Goal: Go to known website: Go to known website

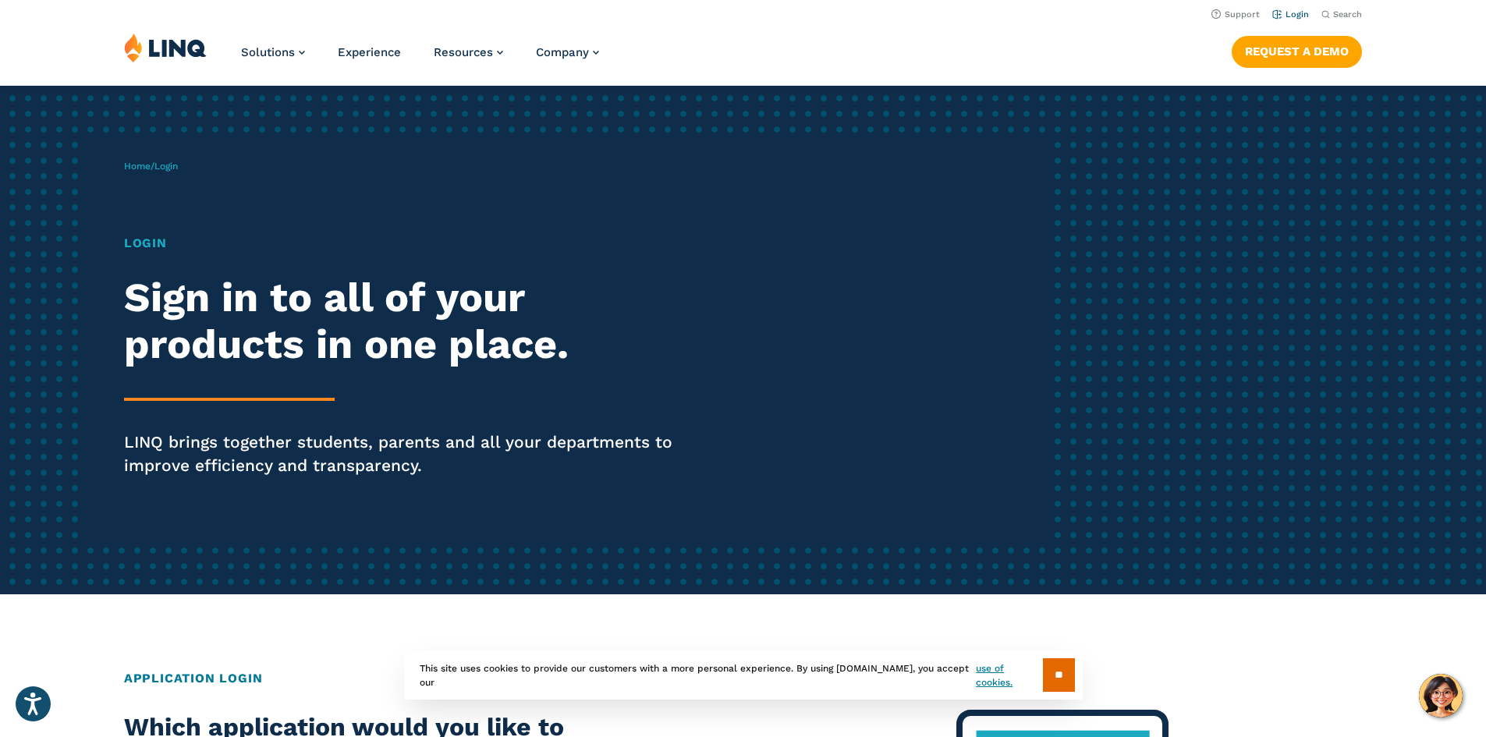
click at [712, 7] on li "Login" at bounding box center [1291, 13] width 37 height 17
click at [712, 17] on link "Login" at bounding box center [1291, 14] width 37 height 10
click at [1286, 20] on li "Login" at bounding box center [1291, 13] width 37 height 17
click at [1284, 17] on link "Login" at bounding box center [1291, 14] width 37 height 10
click at [173, 165] on span "Login" at bounding box center [165, 166] width 23 height 11
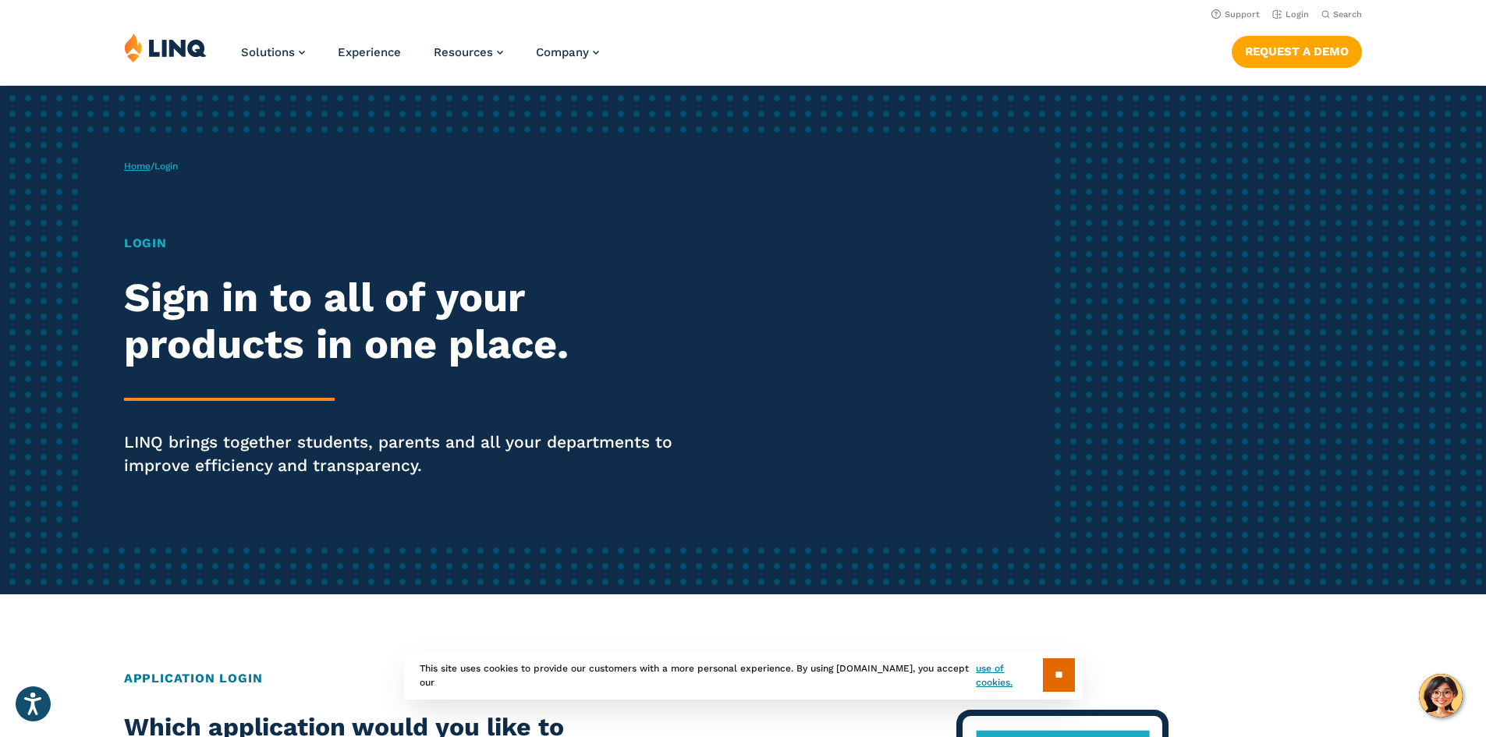
click at [130, 165] on link "Home" at bounding box center [137, 166] width 27 height 11
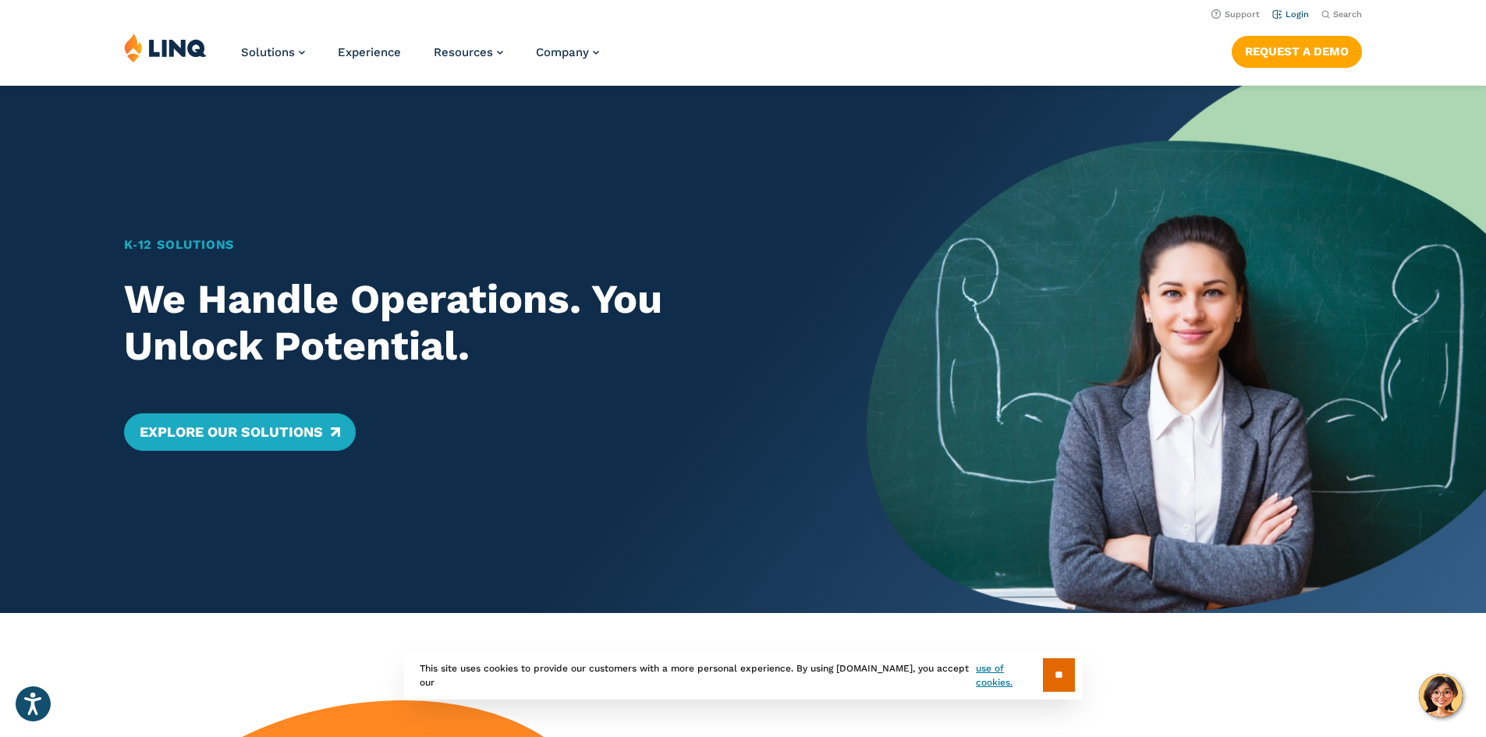
click at [1287, 11] on link "Login" at bounding box center [1291, 14] width 37 height 10
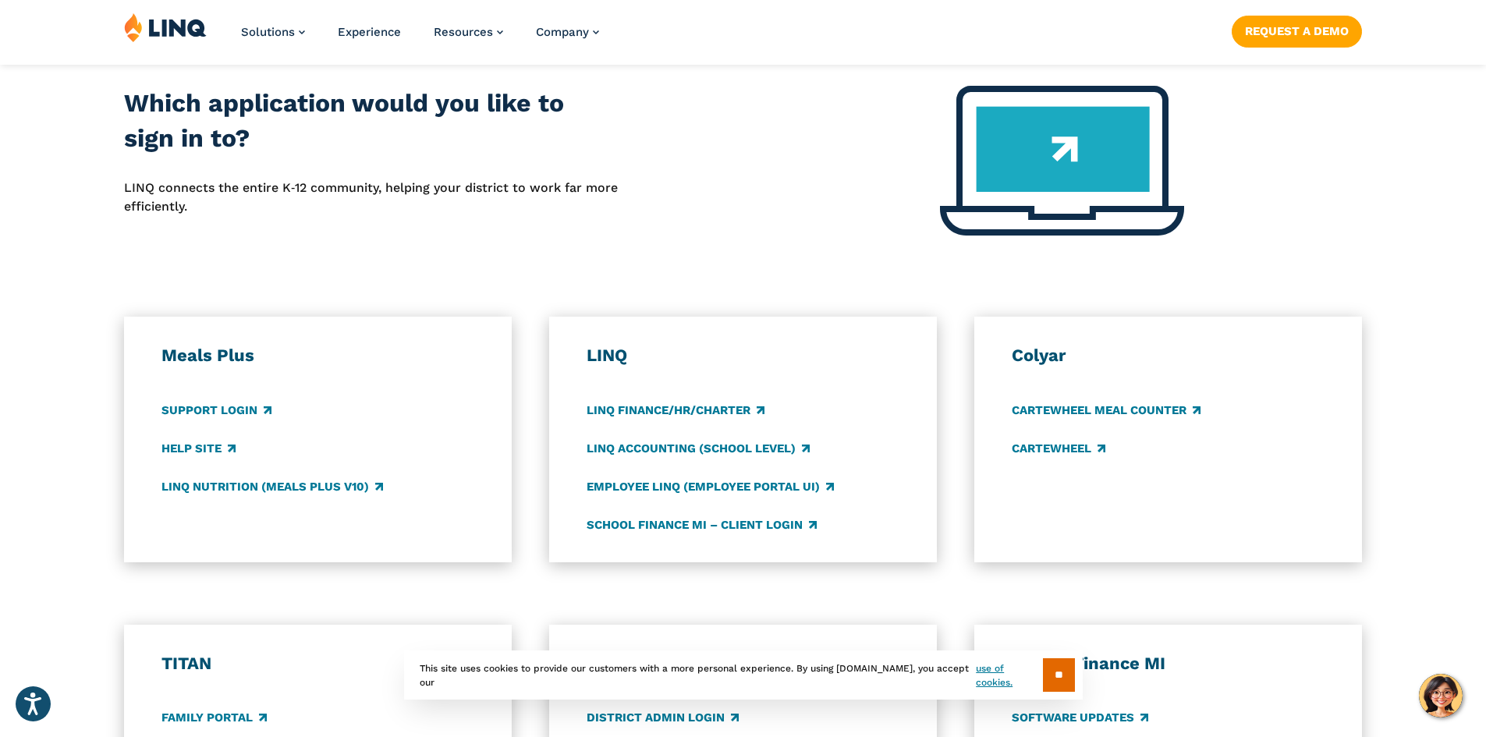
scroll to position [702, 0]
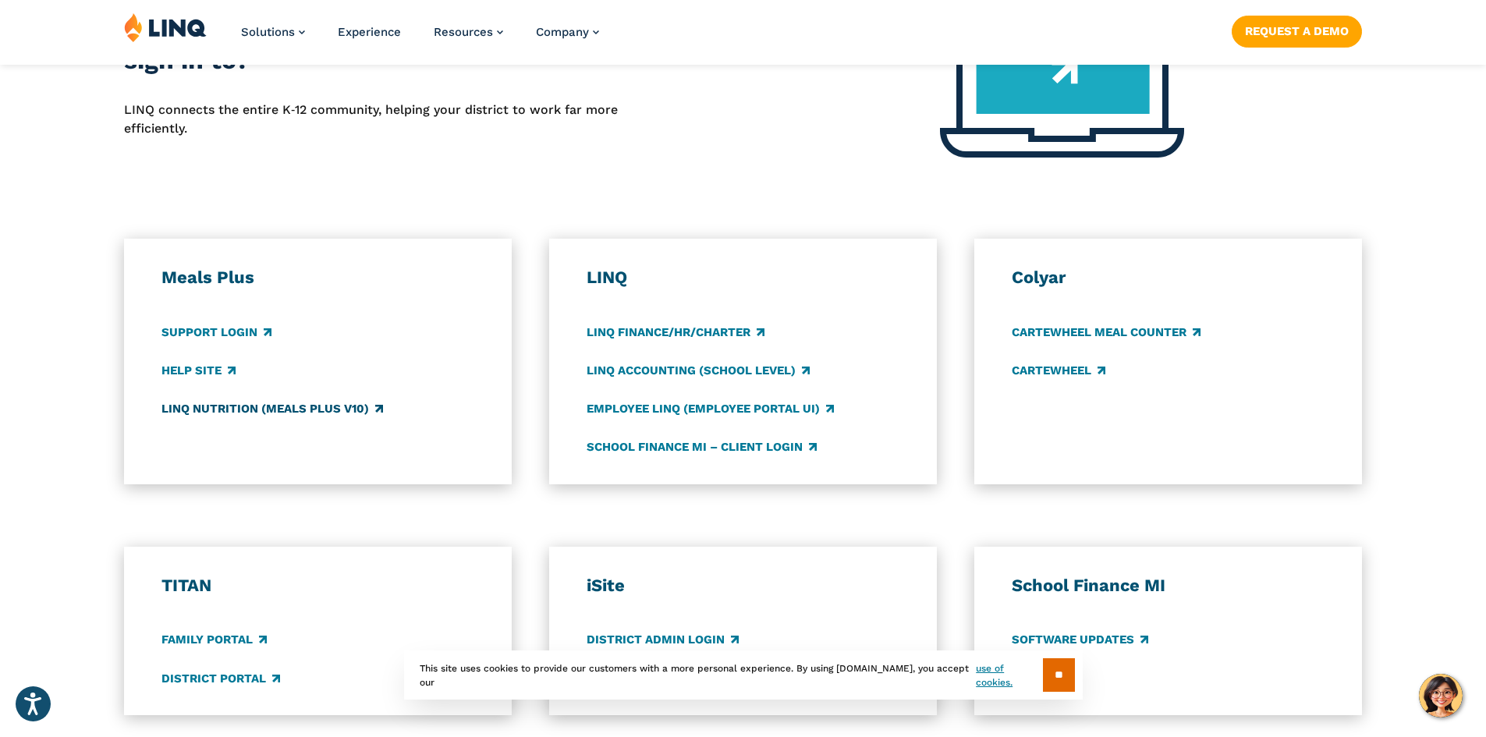
click at [251, 406] on link "LINQ Nutrition (Meals Plus v10)" at bounding box center [273, 408] width 222 height 17
